Goal: Information Seeking & Learning: Learn about a topic

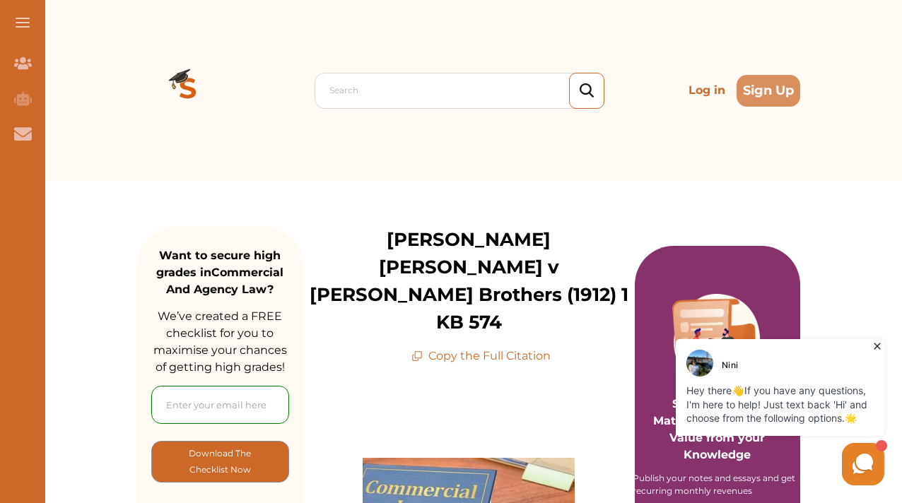
click at [876, 346] on icon at bounding box center [877, 346] width 14 height 14
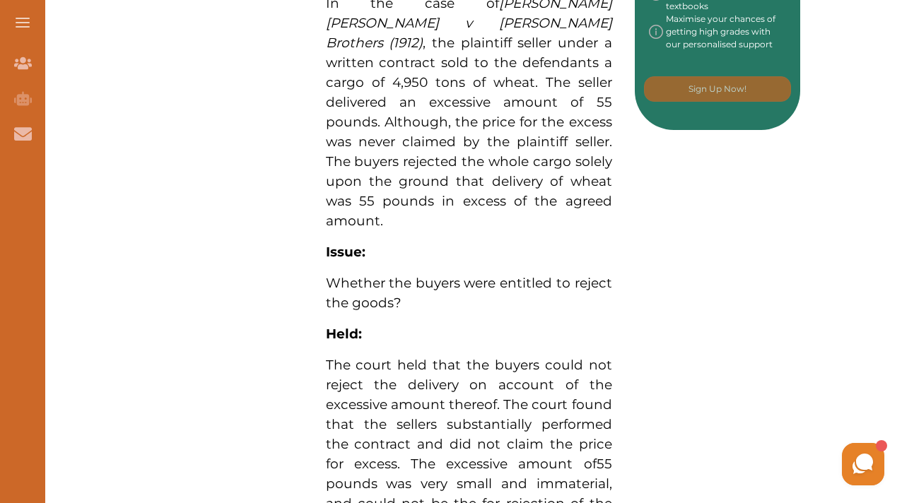
scroll to position [885, 0]
drag, startPoint x: 583, startPoint y: 414, endPoint x: 326, endPoint y: 136, distance: 378.8
click at [326, 136] on p "[PERSON_NAME] [PERSON_NAME] v [PERSON_NAME] Brothers (1912) concerns the reject…" at bounding box center [469, 164] width 286 height 1180
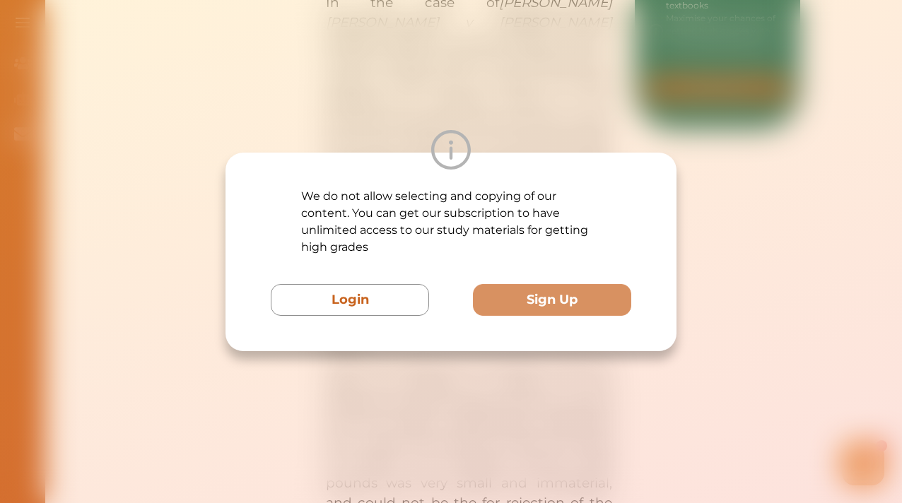
click at [424, 416] on div "We do not allow selecting and copying of our content. You can get our subscript…" at bounding box center [451, 251] width 902 height 503
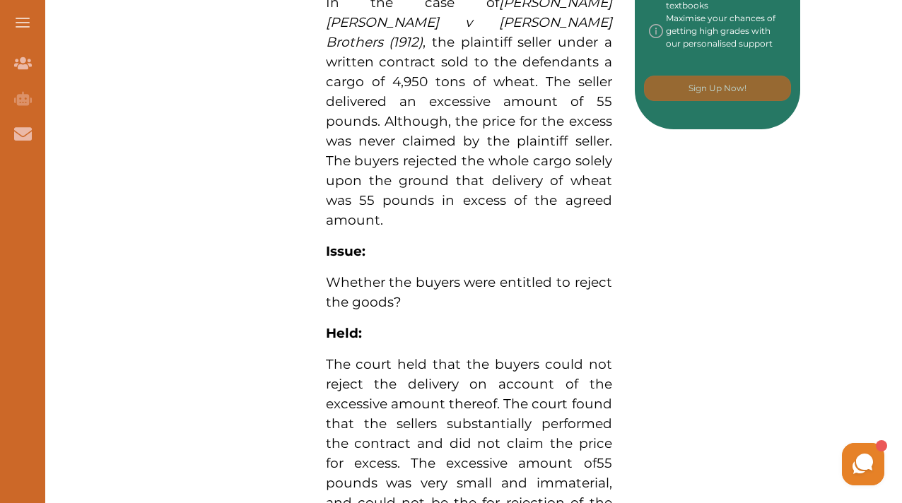
click at [554, 455] on span "55 pounds was very small and immaterial, and could not be the for rejection of …" at bounding box center [469, 493] width 286 height 76
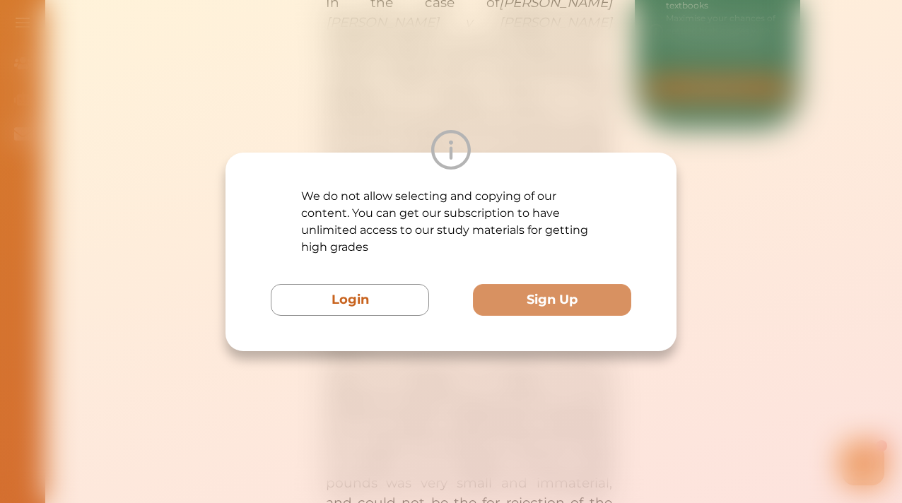
click at [559, 411] on div "We do not allow selecting and copying of our content. You can get our subscript…" at bounding box center [451, 251] width 902 height 503
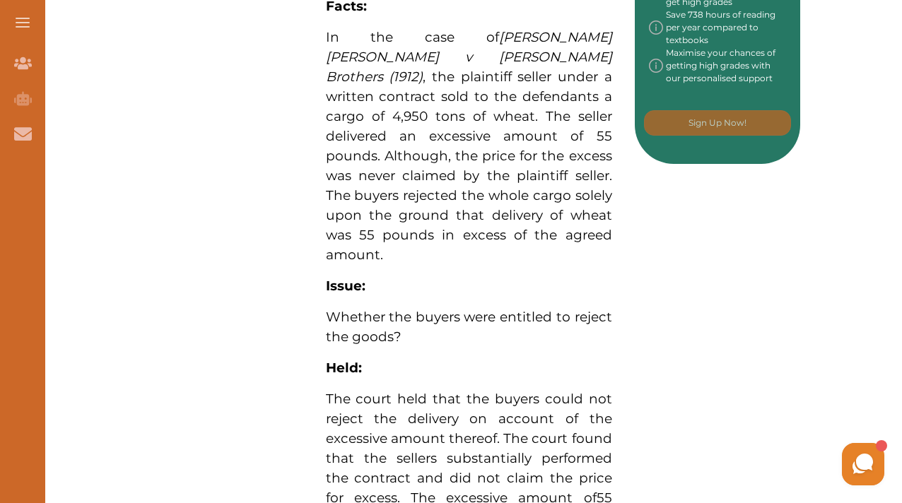
scroll to position [860, 0]
